Goal: Task Accomplishment & Management: Manage account settings

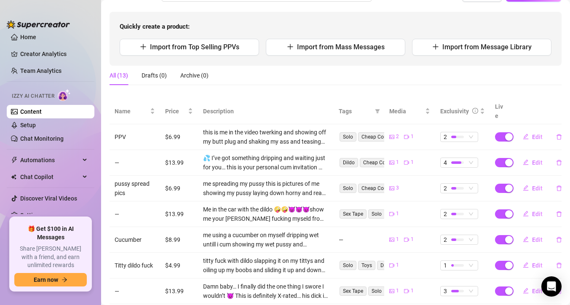
scroll to position [66, 0]
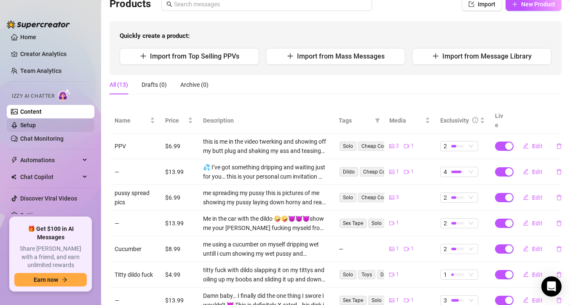
click at [36, 122] on link "Setup" at bounding box center [28, 125] width 16 height 7
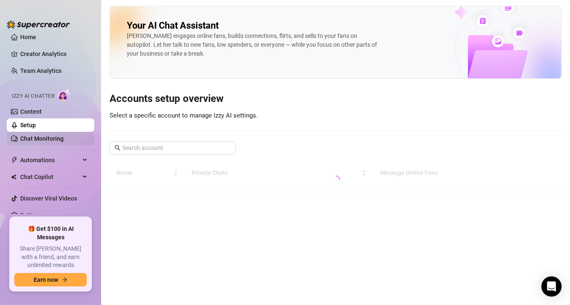
click at [59, 140] on link "Chat Monitoring" at bounding box center [41, 138] width 43 height 7
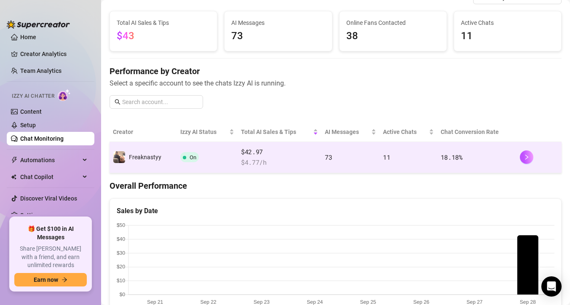
scroll to position [27, 0]
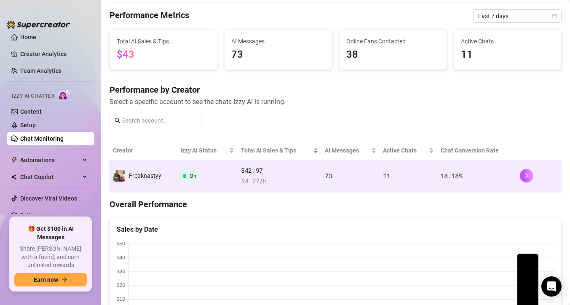
click at [276, 184] on span "$ 4.77 /h" at bounding box center [279, 181] width 77 height 10
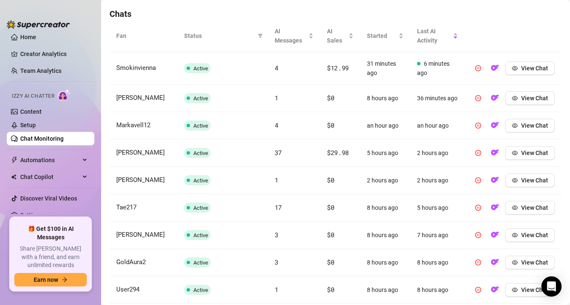
scroll to position [291, 0]
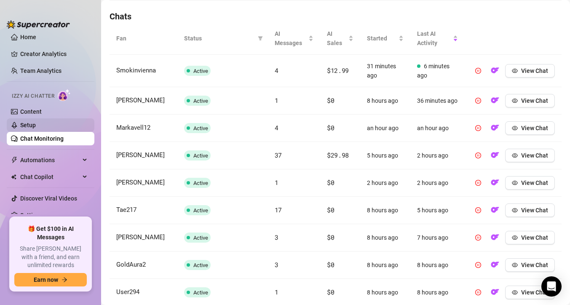
click at [36, 128] on link "Setup" at bounding box center [28, 125] width 16 height 7
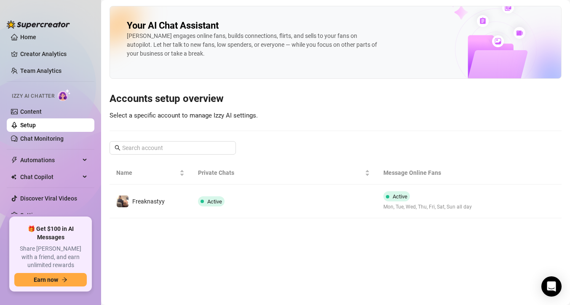
click at [53, 168] on ul "Home Creator Analytics Team Analytics Izzy AI Chatter Content Setup Chat Monito…" at bounding box center [51, 123] width 88 height 181
click at [51, 160] on span "Automations" at bounding box center [50, 159] width 60 height 13
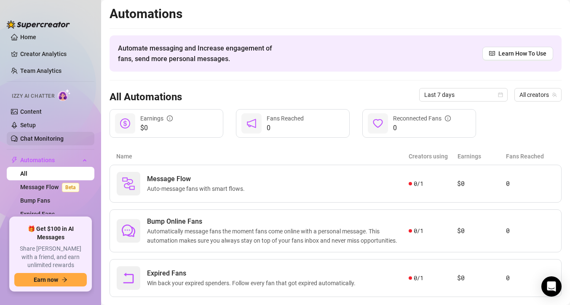
click at [59, 142] on link "Chat Monitoring" at bounding box center [41, 138] width 43 height 7
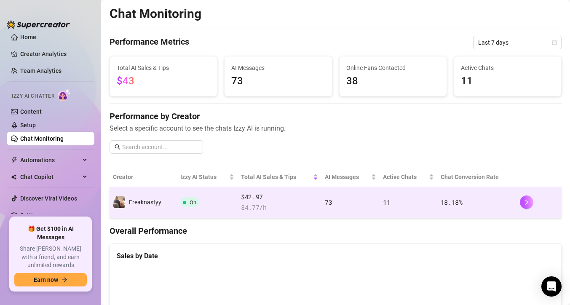
click at [198, 215] on td "On" at bounding box center [207, 202] width 61 height 31
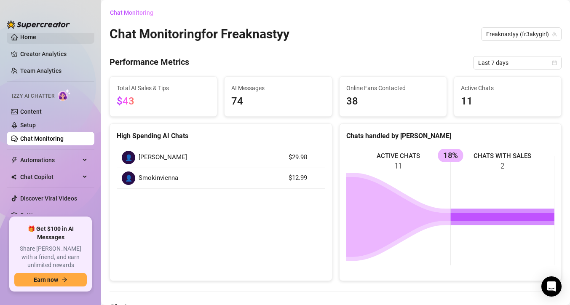
click at [31, 40] on link "Home" at bounding box center [28, 37] width 16 height 7
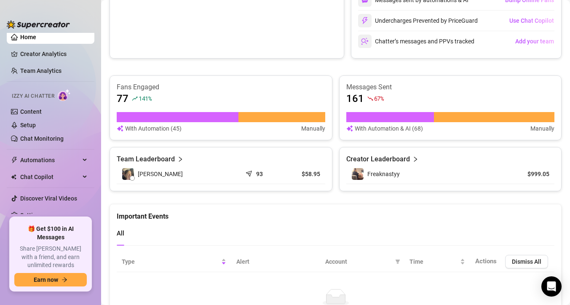
scroll to position [326, 0]
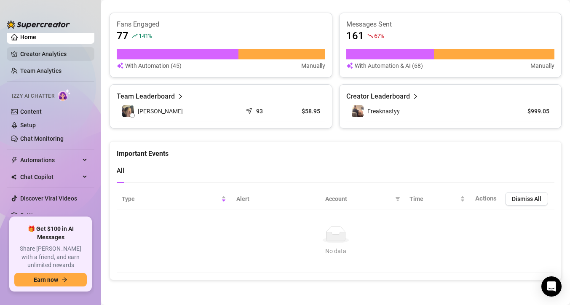
click at [88, 54] on link "Creator Analytics" at bounding box center [53, 53] width 67 height 13
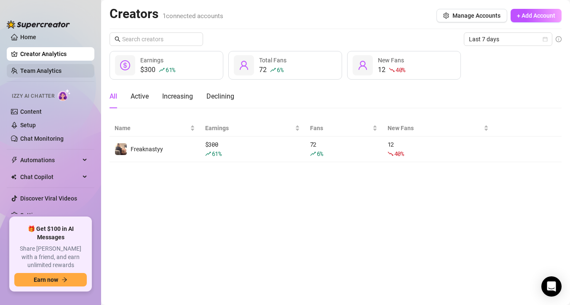
click at [48, 69] on link "Team Analytics" at bounding box center [40, 70] width 41 height 7
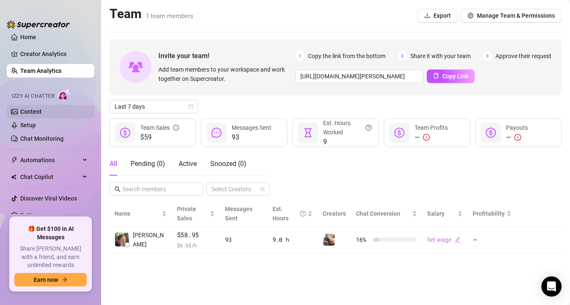
click at [42, 113] on link "Content" at bounding box center [30, 111] width 21 height 7
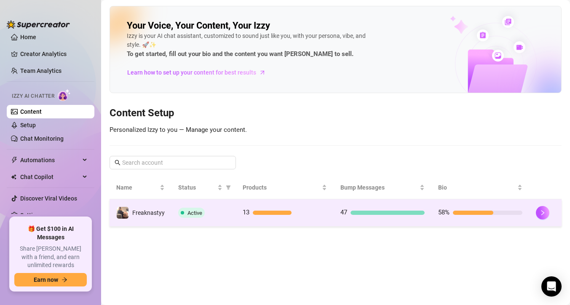
click at [227, 208] on div "Active" at bounding box center [203, 213] width 51 height 10
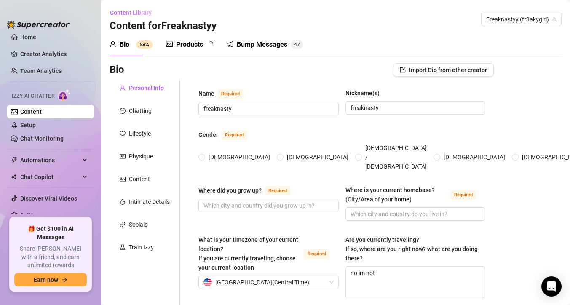
radio input "true"
type input "[DATE]"
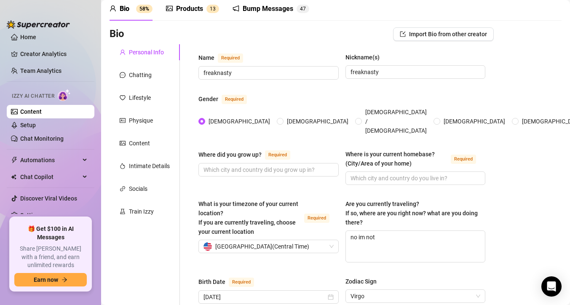
scroll to position [32, 0]
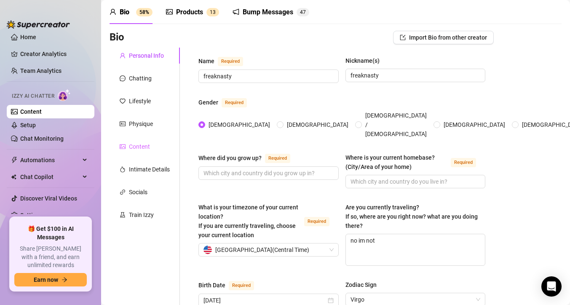
click at [158, 149] on div "Content" at bounding box center [145, 147] width 70 height 16
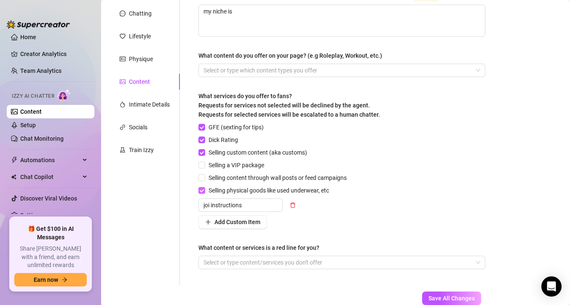
scroll to position [151, 0]
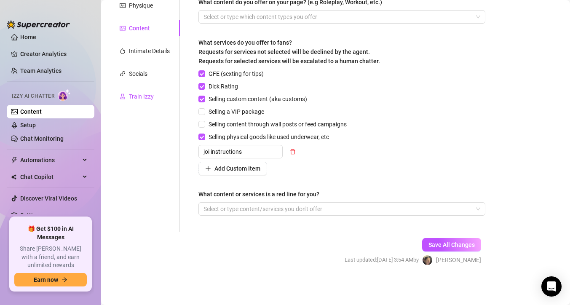
click at [132, 99] on div "Train Izzy" at bounding box center [141, 96] width 25 height 9
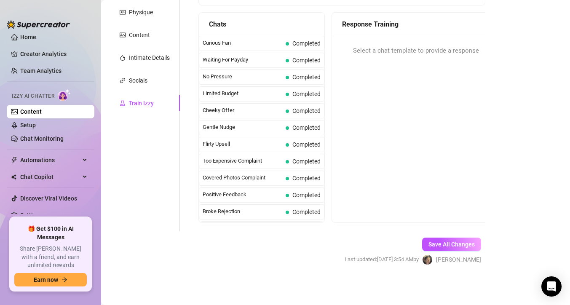
scroll to position [144, 0]
click at [74, 176] on span "Chat Copilot" at bounding box center [50, 176] width 60 height 13
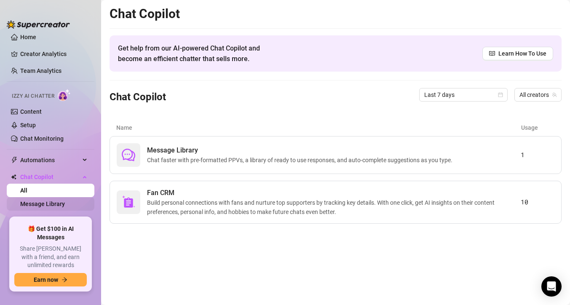
click at [65, 201] on link "Message Library" at bounding box center [42, 204] width 45 height 7
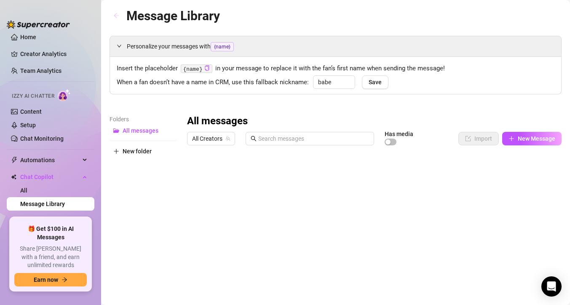
click at [120, 12] on button "button" at bounding box center [116, 15] width 13 height 13
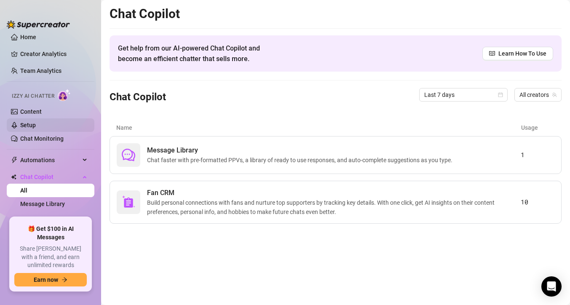
click at [36, 127] on link "Setup" at bounding box center [28, 125] width 16 height 7
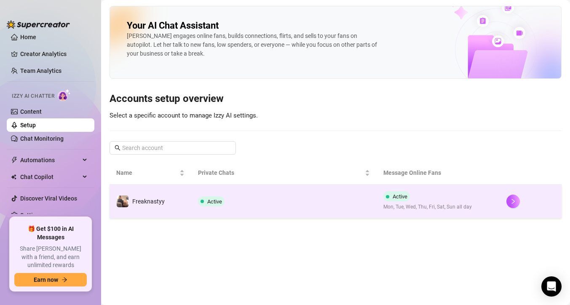
click at [307, 210] on td "Active" at bounding box center [283, 202] width 185 height 34
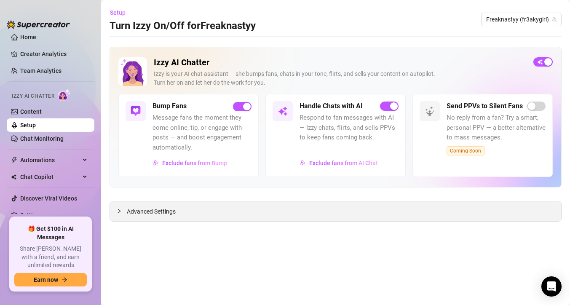
click at [262, 213] on div "Advanced Settings" at bounding box center [335, 211] width 451 height 20
click at [174, 213] on span "Advanced Settings" at bounding box center [151, 211] width 49 height 9
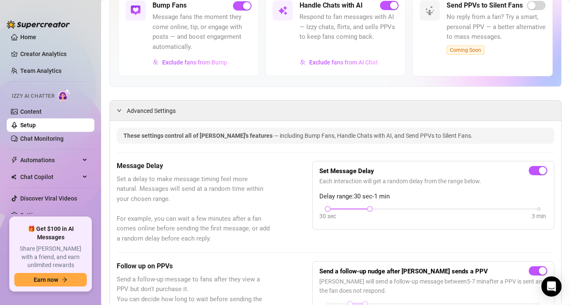
scroll to position [106, 0]
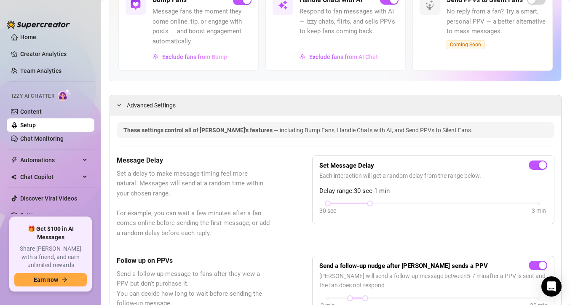
click at [342, 199] on div "Set Message Delay Each interaction will get a random delay from the range below…" at bounding box center [433, 190] width 228 height 55
click at [332, 203] on div at bounding box center [349, 203] width 42 height 4
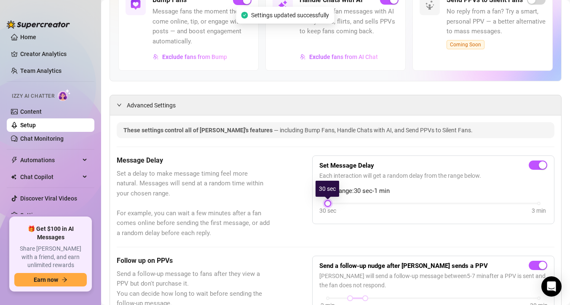
drag, startPoint x: 369, startPoint y: 203, endPoint x: 318, endPoint y: 202, distance: 51.0
click at [318, 202] on div "Set Message Delay Each interaction will get a random delay from the range below…" at bounding box center [433, 189] width 242 height 69
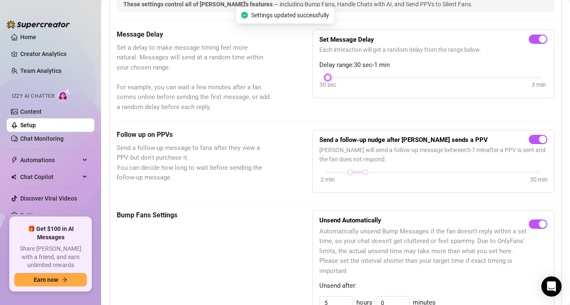
scroll to position [206, 0]
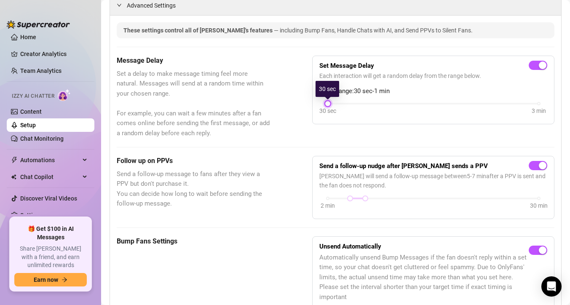
drag, startPoint x: 329, startPoint y: 104, endPoint x: 305, endPoint y: 104, distance: 24.0
click at [305, 104] on div "Message Delay Set a delay to make message timing feel more natural. Messages wi…" at bounding box center [336, 97] width 438 height 83
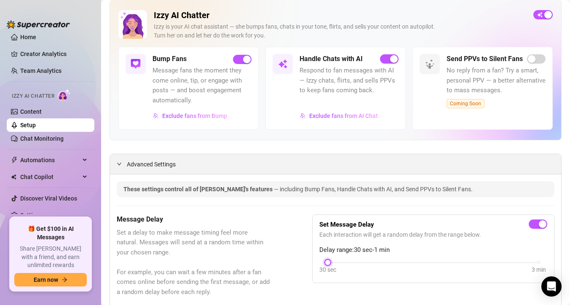
scroll to position [0, 0]
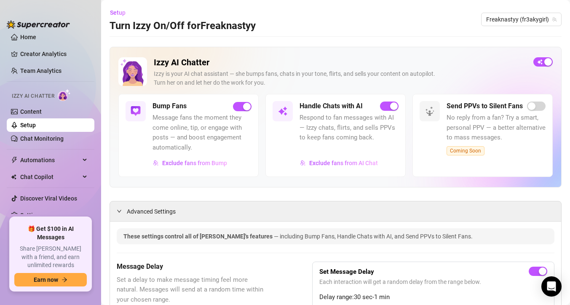
click at [36, 123] on link "Setup" at bounding box center [28, 125] width 16 height 7
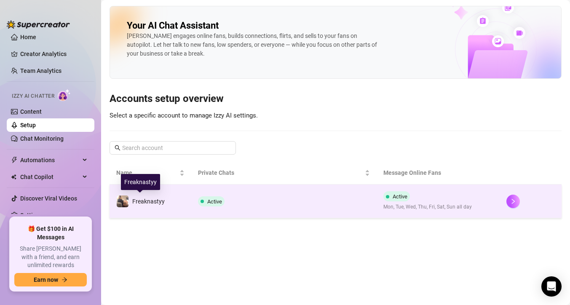
click at [163, 200] on span "Freaknastyy" at bounding box center [148, 201] width 32 height 7
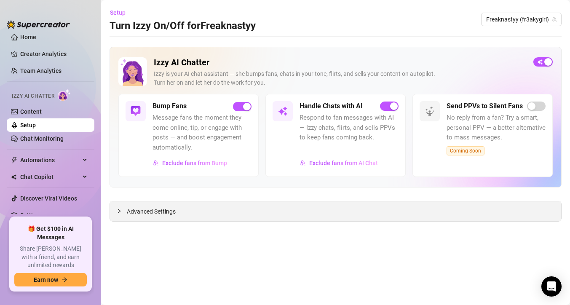
click at [203, 213] on div "Advanced Settings" at bounding box center [335, 211] width 451 height 20
click at [156, 194] on div "Izzy AI Chatter [PERSON_NAME] is your AI chat assistant — she bumps fans, chats…" at bounding box center [336, 134] width 452 height 175
click at [150, 201] on div "Advanced Settings" at bounding box center [336, 211] width 452 height 21
click at [150, 217] on div "Advanced Settings" at bounding box center [335, 211] width 451 height 20
click at [150, 215] on span "Advanced Settings" at bounding box center [151, 211] width 49 height 9
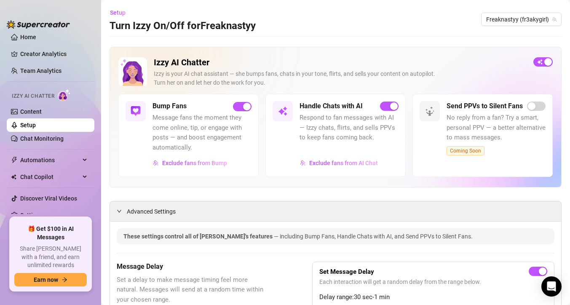
scroll to position [91, 0]
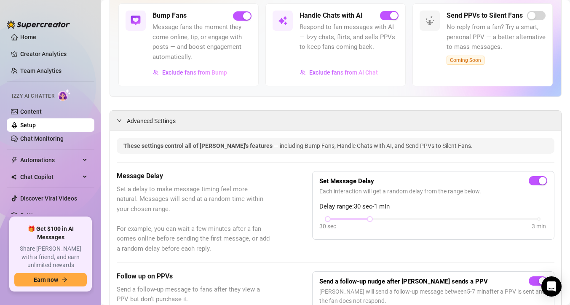
click at [323, 217] on div "30 sec 3 min" at bounding box center [433, 225] width 228 height 16
click at [326, 217] on div at bounding box center [328, 219] width 4 height 4
click at [328, 219] on div at bounding box center [328, 219] width 4 height 4
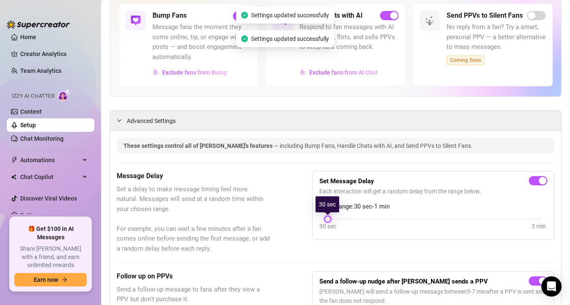
drag, startPoint x: 371, startPoint y: 220, endPoint x: 312, endPoint y: 220, distance: 59.0
click at [312, 220] on div "Set Message Delay Each interaction will get a random delay from the range below…" at bounding box center [433, 205] width 242 height 69
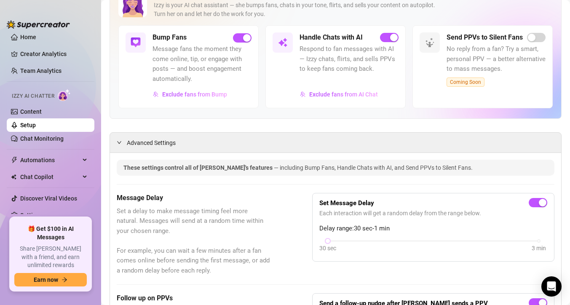
scroll to position [0, 0]
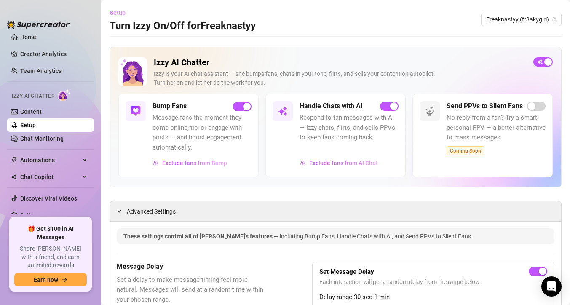
click at [125, 12] on span "Setup" at bounding box center [118, 12] width 16 height 7
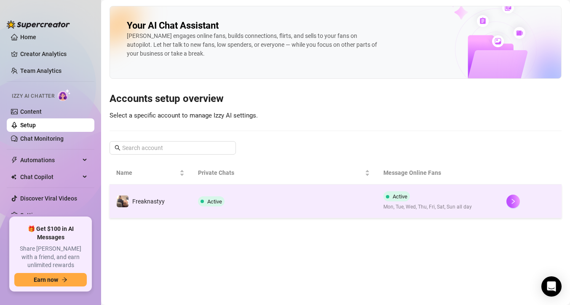
click at [262, 208] on td "Active" at bounding box center [283, 202] width 185 height 34
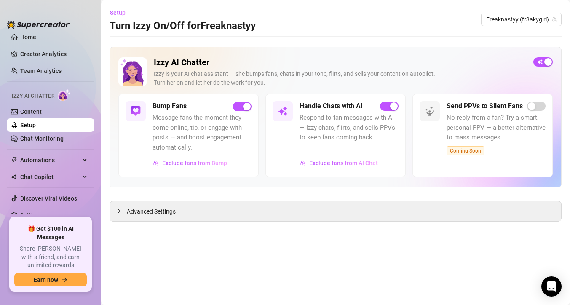
click at [227, 222] on main "Setup Turn Izzy On/Off for Freaknastyy Freaknastyy (fr3akygirl) Izzy AI Chatter…" at bounding box center [335, 152] width 469 height 305
click at [229, 216] on div "Advanced Settings" at bounding box center [335, 211] width 451 height 20
click at [180, 206] on div "Advanced Settings" at bounding box center [335, 211] width 451 height 20
click at [157, 210] on span "Advanced Settings" at bounding box center [151, 211] width 49 height 9
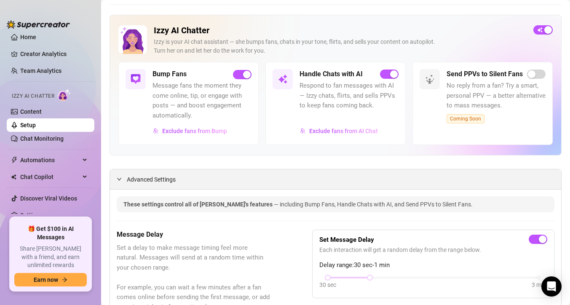
scroll to position [34, 0]
